Goal: Task Accomplishment & Management: Manage account settings

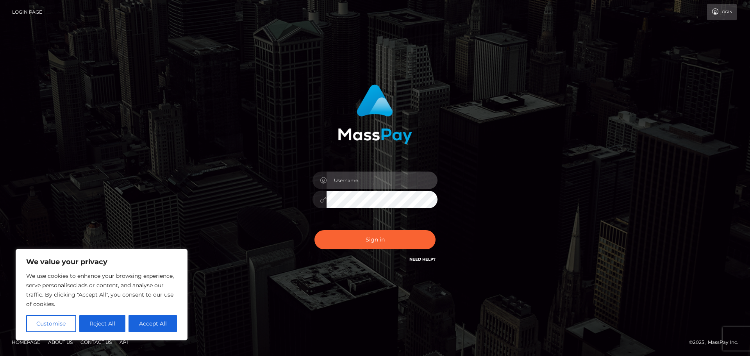
click at [338, 181] on input "text" at bounding box center [381, 180] width 111 height 18
click at [351, 185] on input "text" at bounding box center [381, 180] width 111 height 18
click at [346, 179] on input "text" at bounding box center [381, 180] width 111 height 18
click at [275, 208] on div "Sign in" at bounding box center [375, 173] width 205 height 191
click at [391, 177] on input "text" at bounding box center [381, 180] width 111 height 18
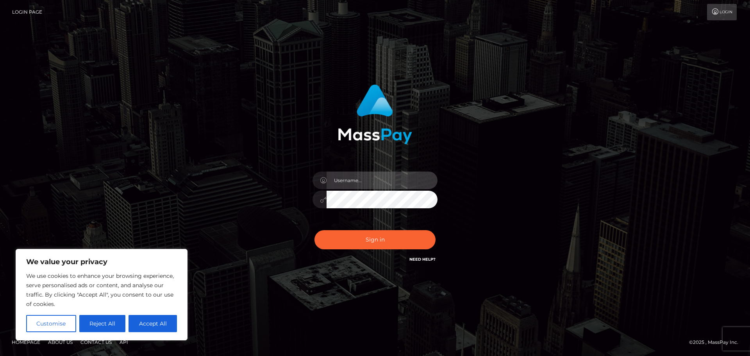
type input "dariociancio@hotmail.it"
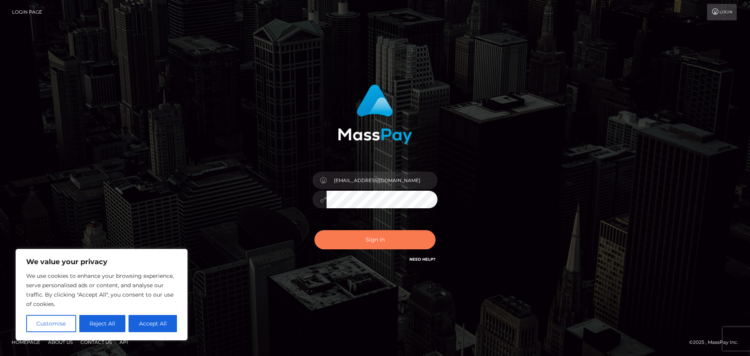
click at [363, 235] on button "Sign in" at bounding box center [374, 239] width 121 height 19
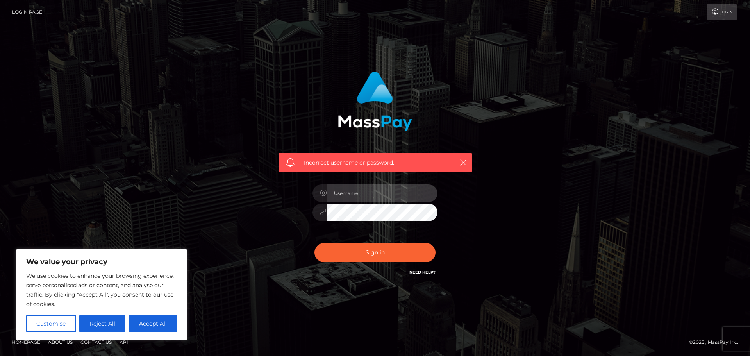
click at [365, 193] on input "text" at bounding box center [381, 193] width 111 height 18
type input "[EMAIL_ADDRESS][DOMAIN_NAME]"
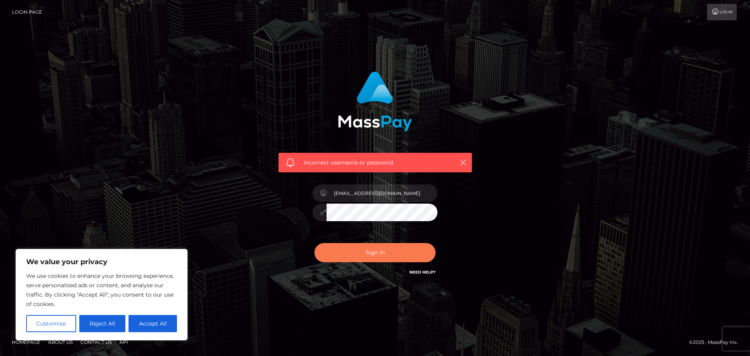
click at [359, 250] on button "Sign in" at bounding box center [374, 252] width 121 height 19
